Goal: Transaction & Acquisition: Purchase product/service

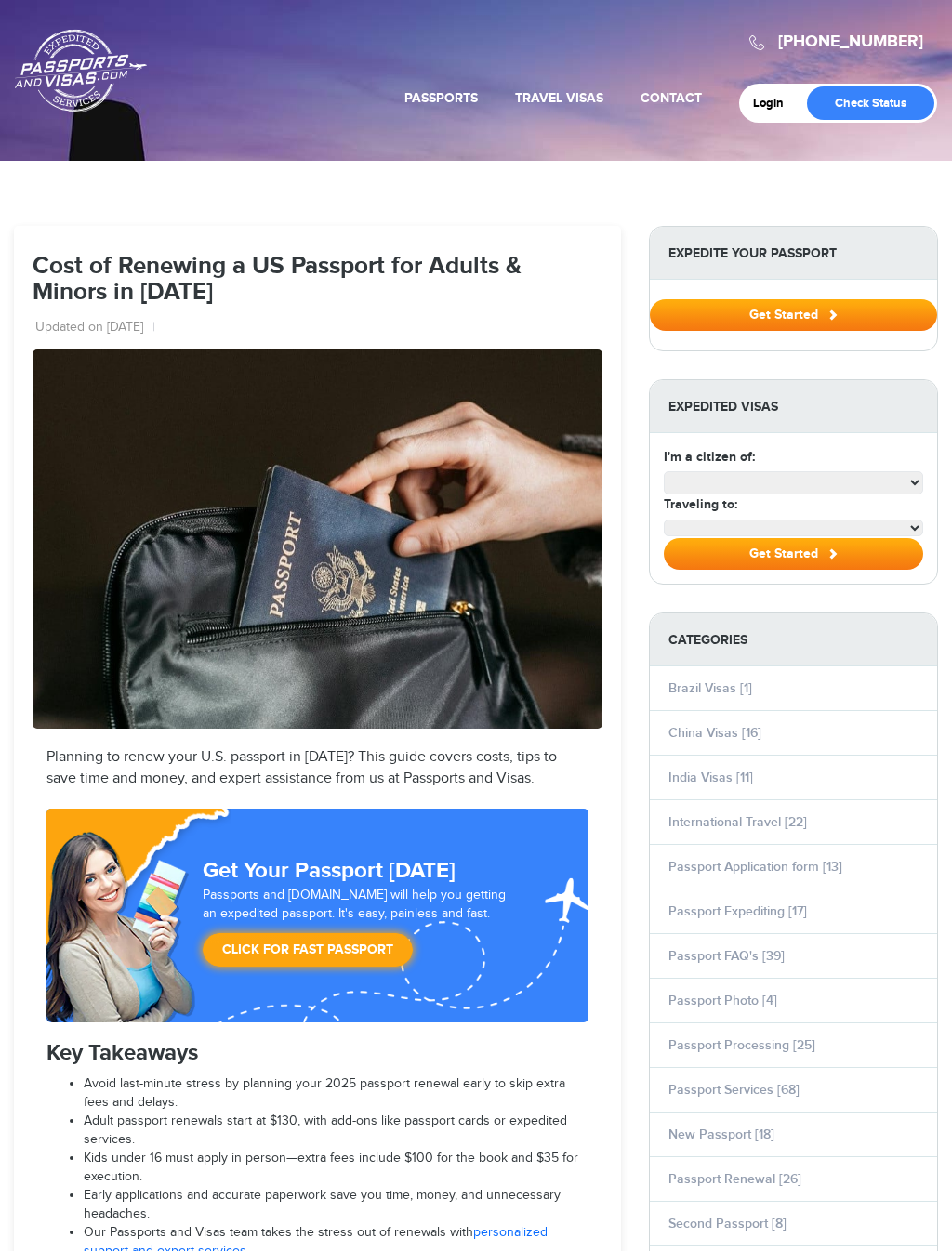
select select "**********"
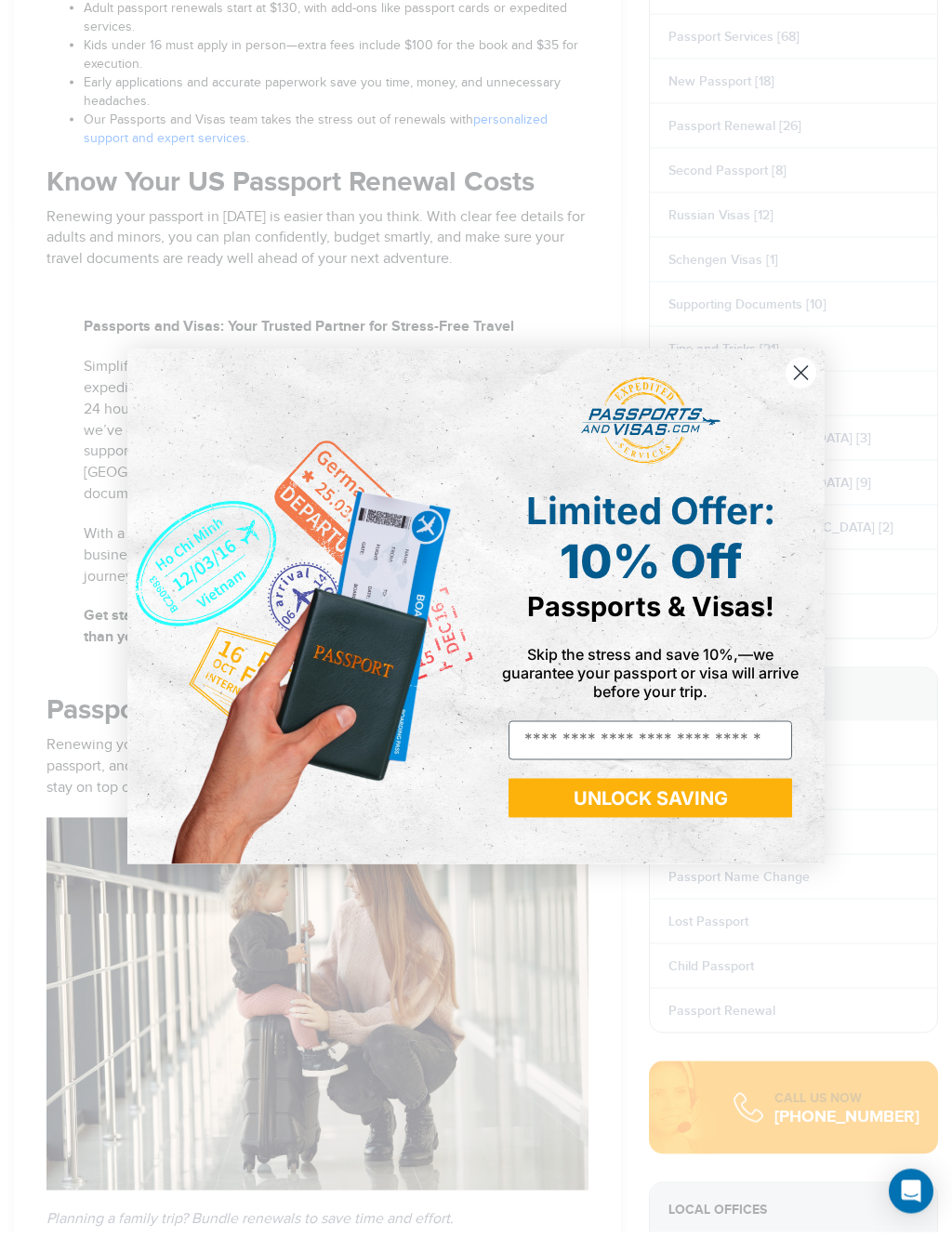
click at [801, 376] on circle "Close dialog" at bounding box center [800, 392] width 30 height 30
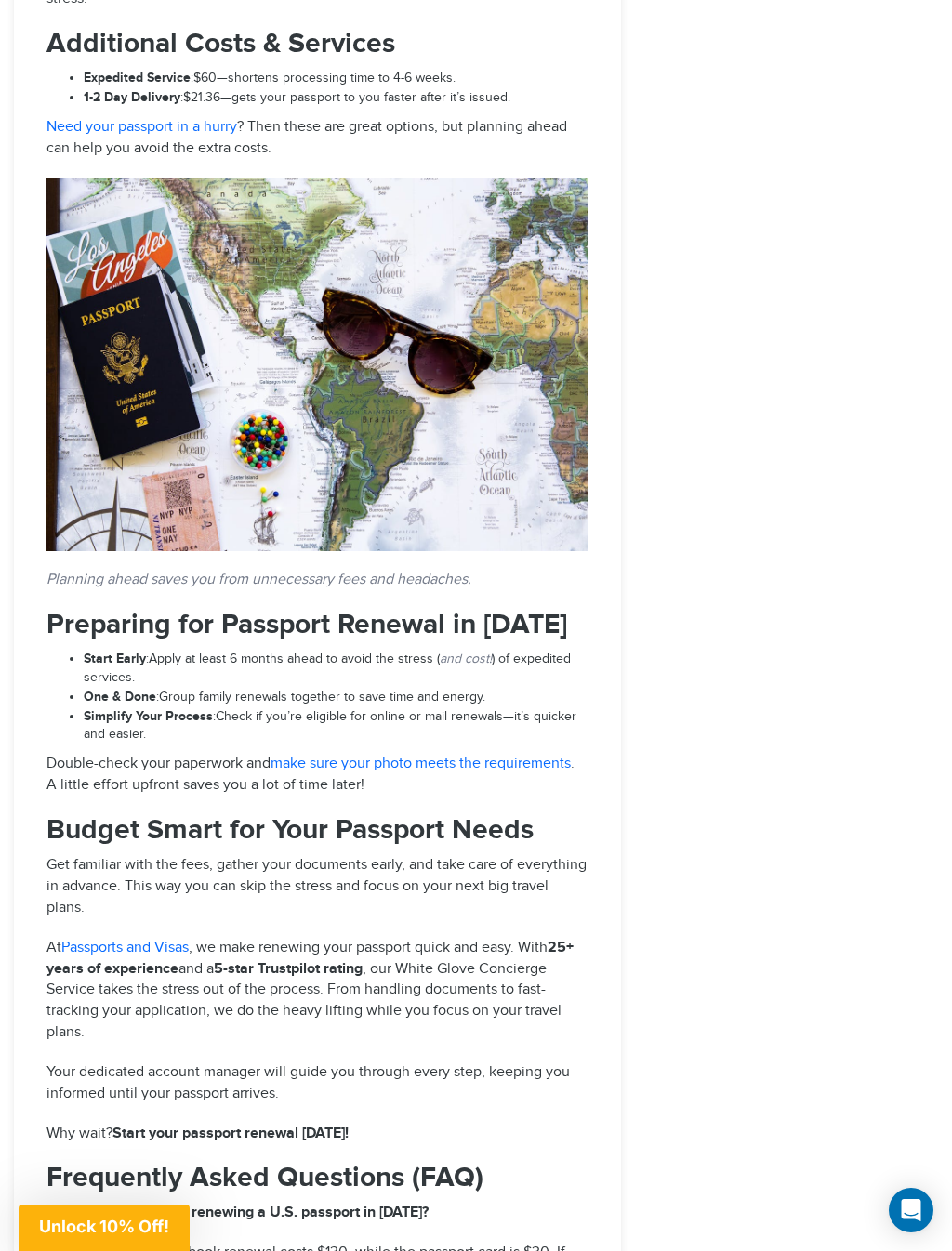
scroll to position [2876, 0]
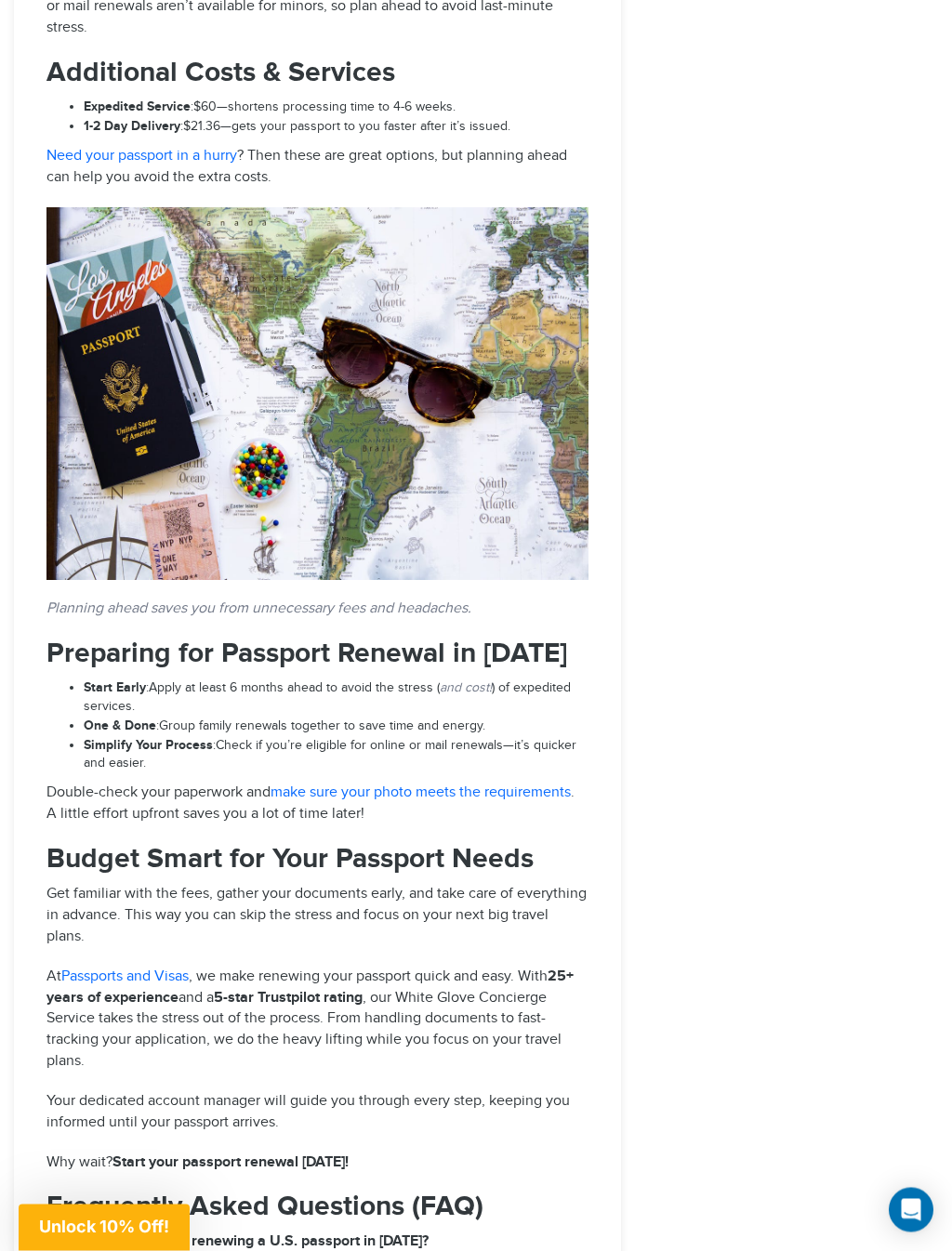
click at [161, 968] on link "Passports and Visas" at bounding box center [125, 977] width 128 height 18
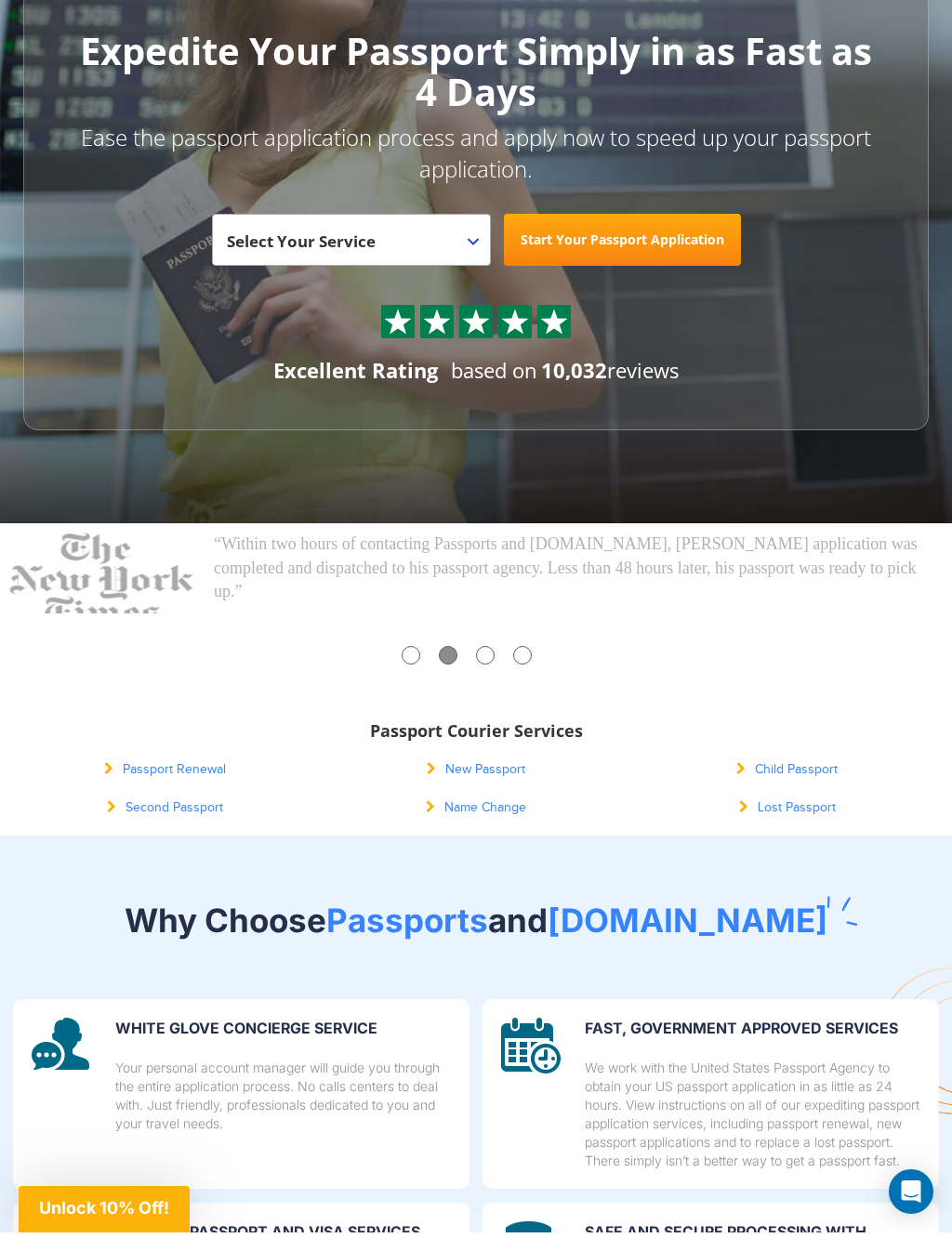
scroll to position [172, 0]
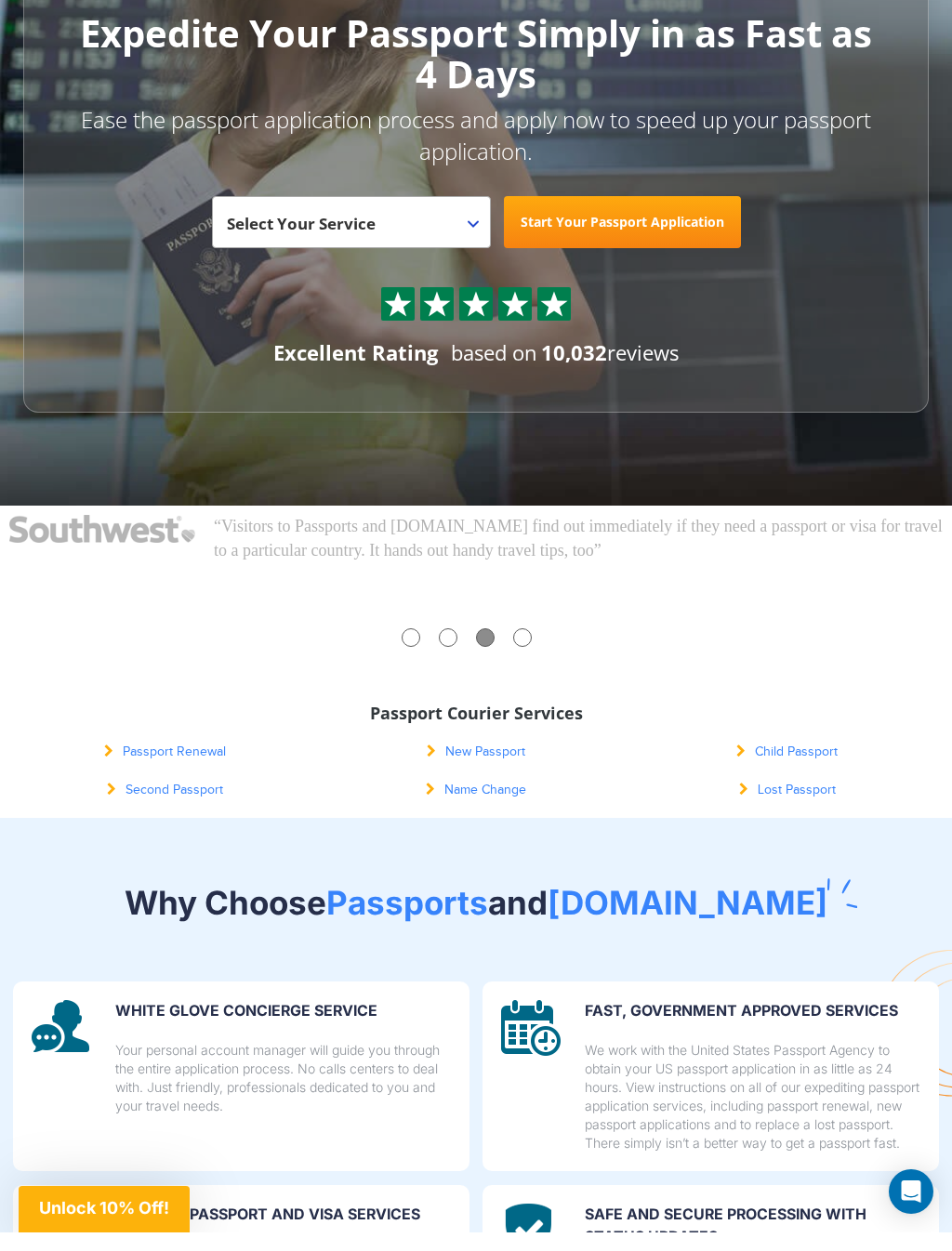
click at [195, 763] on link "Passport Renewal" at bounding box center [165, 771] width 122 height 15
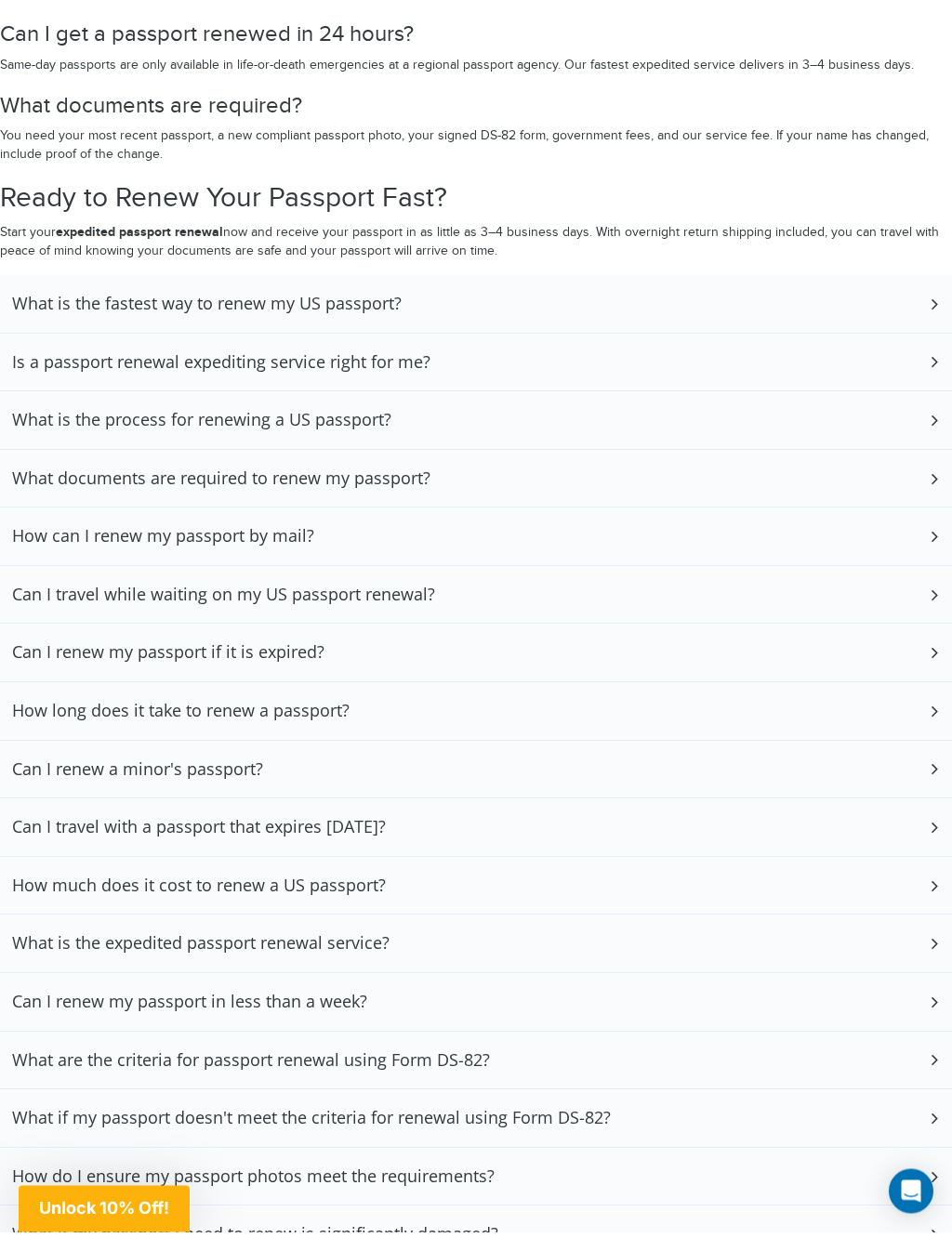
scroll to position [4269, 0]
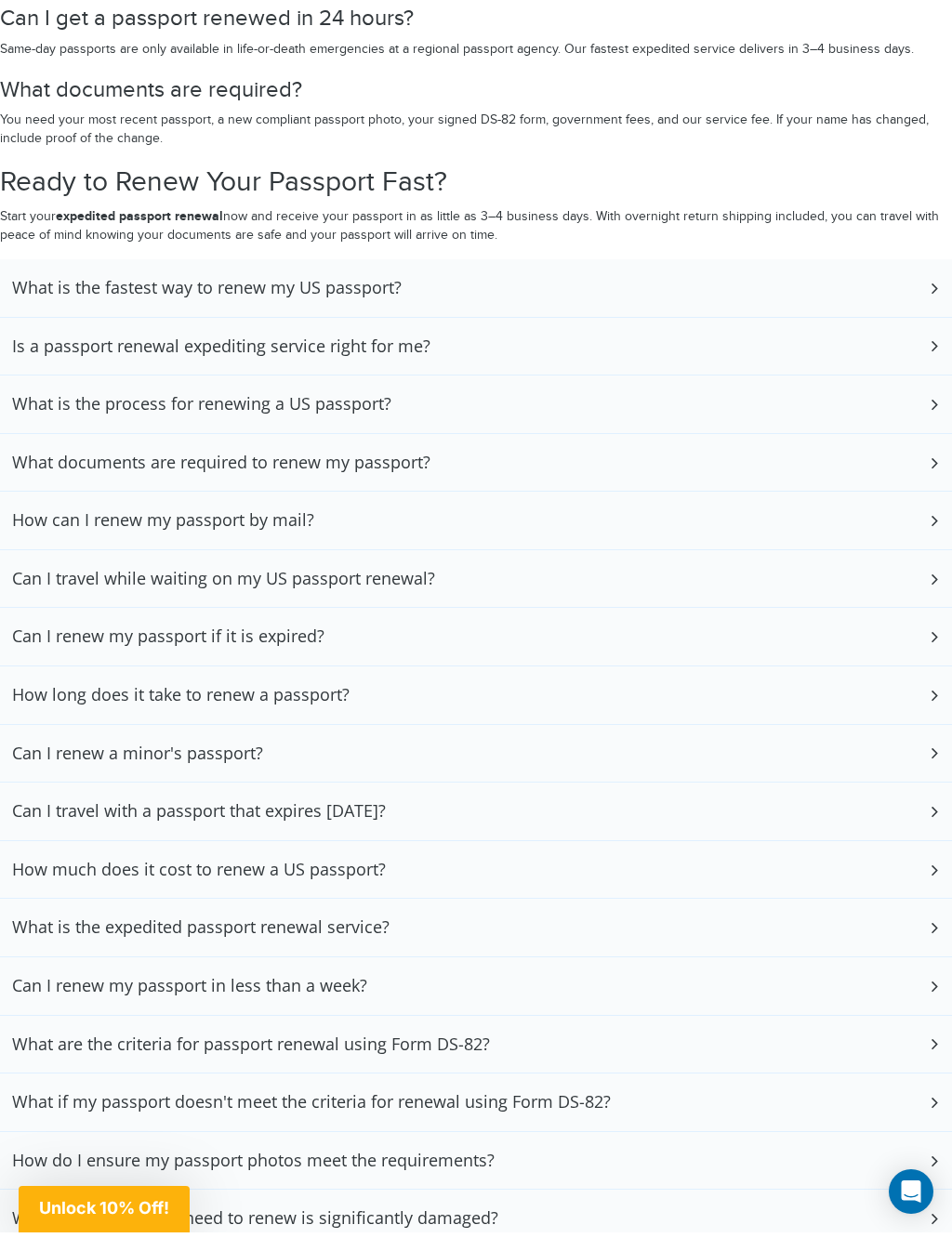
click at [925, 881] on icon at bounding box center [934, 887] width 19 height 12
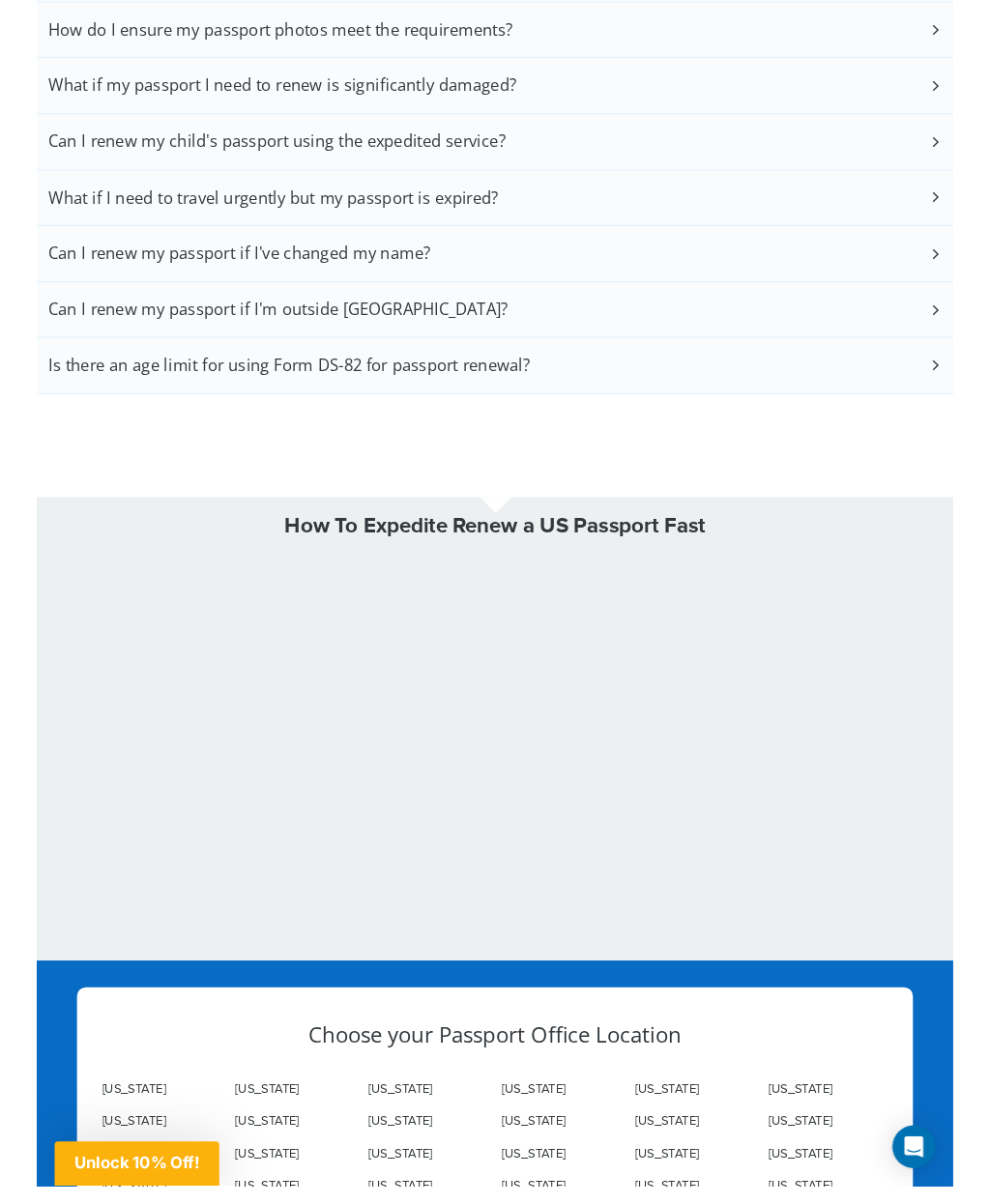
scroll to position [5778, 0]
